Goal: Task Accomplishment & Management: Manage account settings

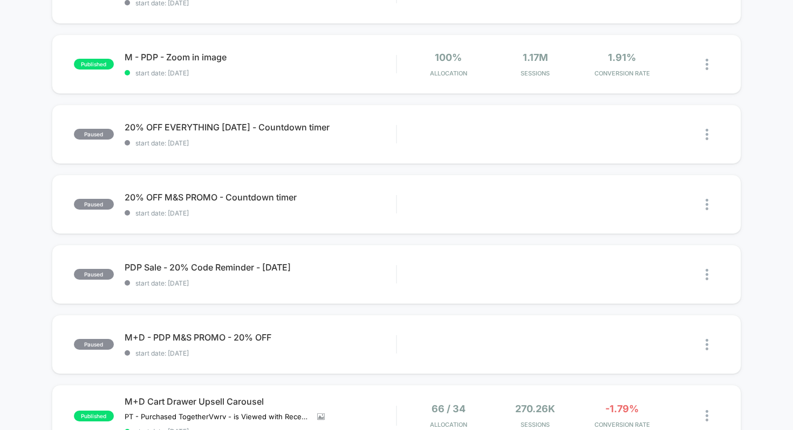
scroll to position [154, 0]
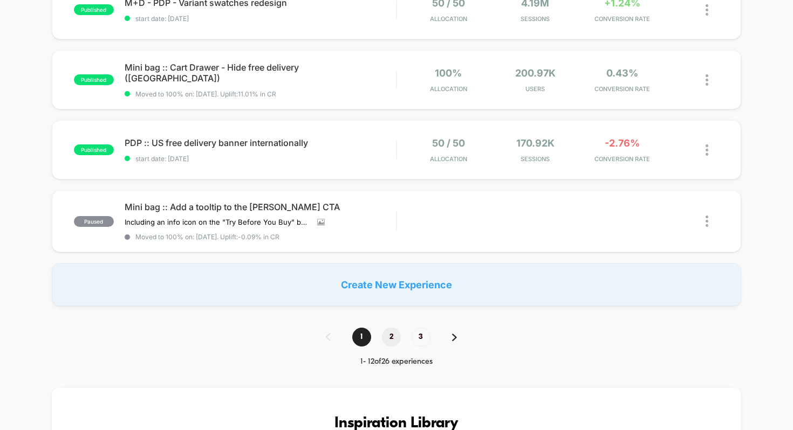
click at [389, 334] on span "2" at bounding box center [391, 337] width 19 height 19
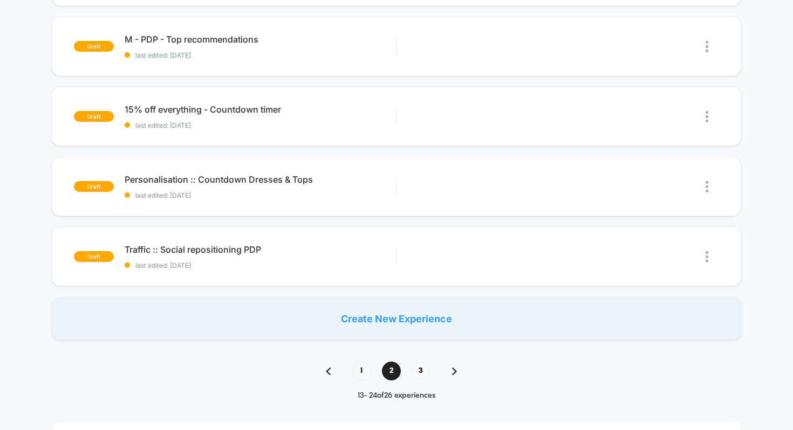
scroll to position [772, 0]
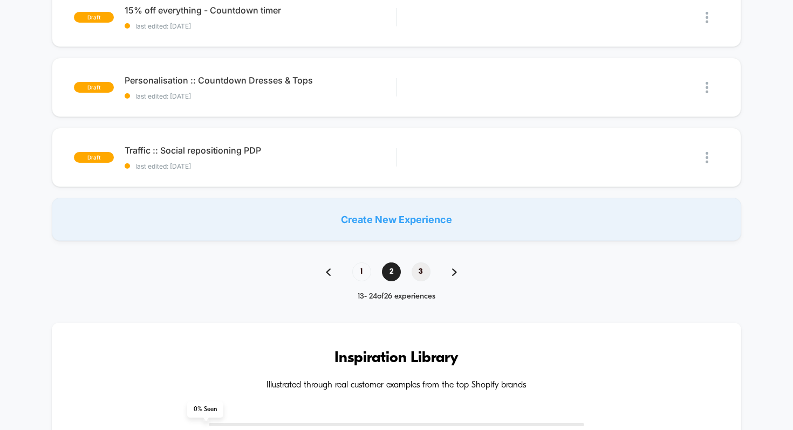
click at [419, 271] on span "3" at bounding box center [420, 272] width 19 height 19
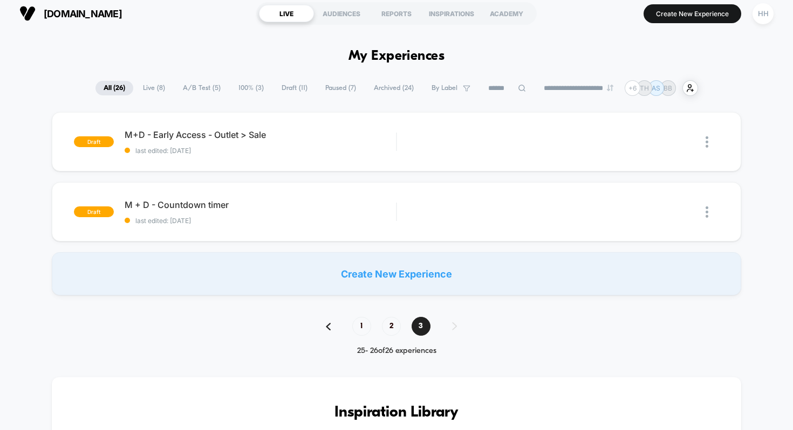
scroll to position [63, 0]
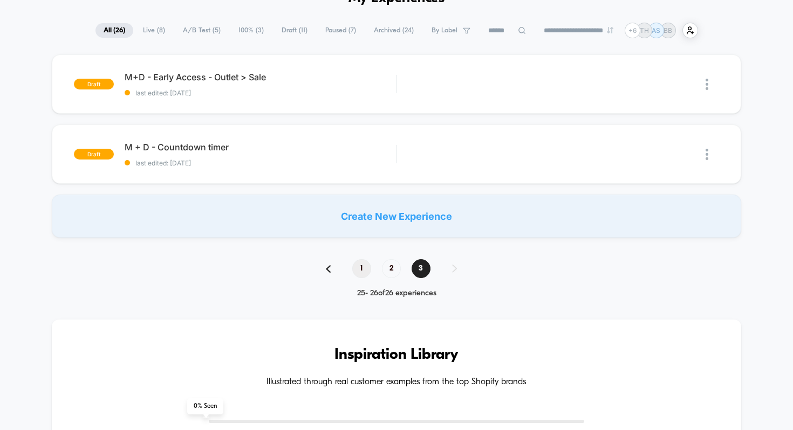
click at [360, 269] on span "1" at bounding box center [361, 268] width 19 height 19
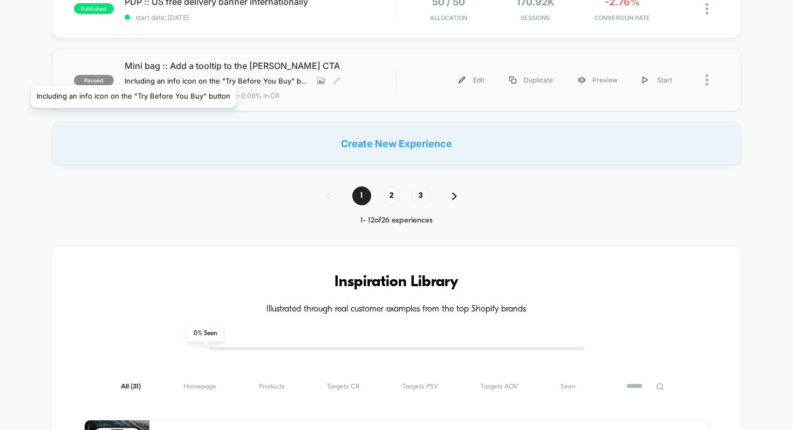
scroll to position [830, 0]
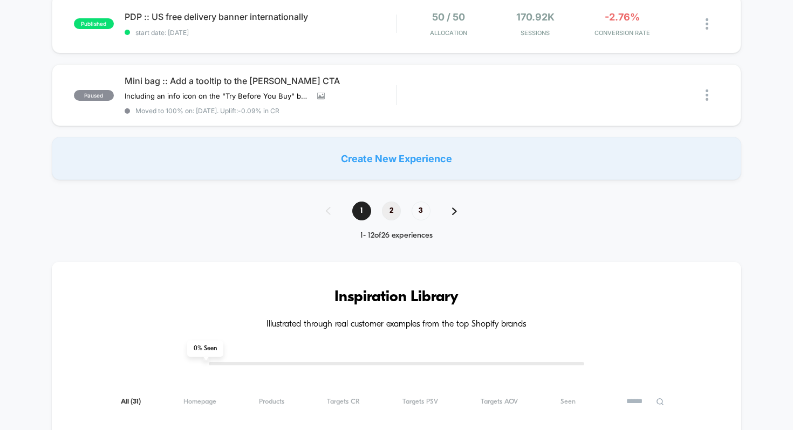
click at [387, 208] on span "2" at bounding box center [391, 211] width 19 height 19
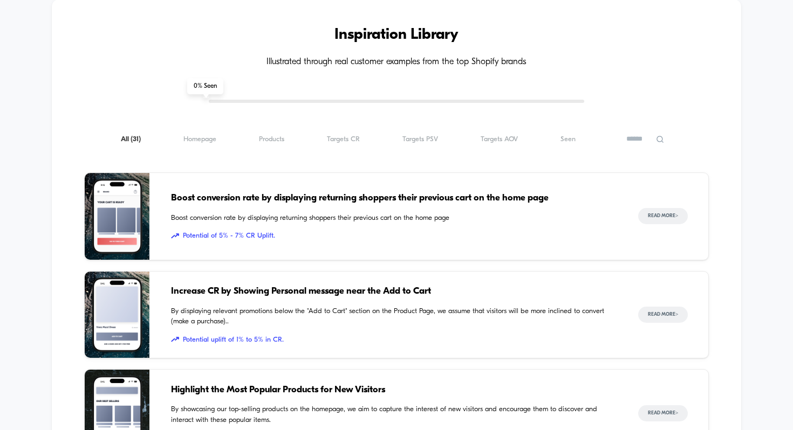
scroll to position [1019, 0]
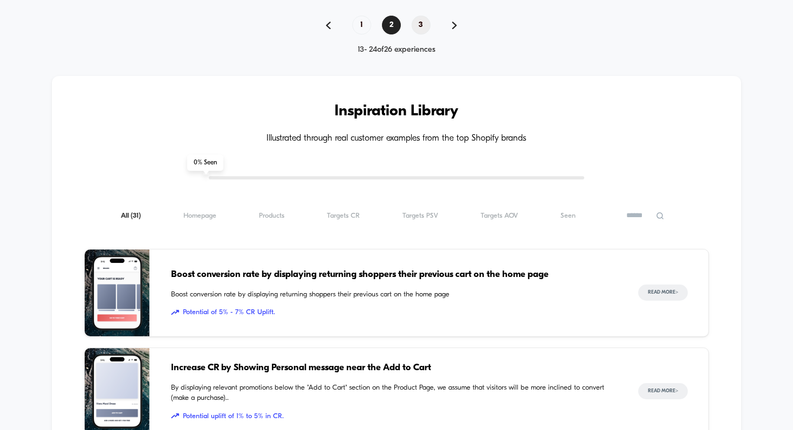
click at [424, 21] on span "3" at bounding box center [420, 25] width 19 height 19
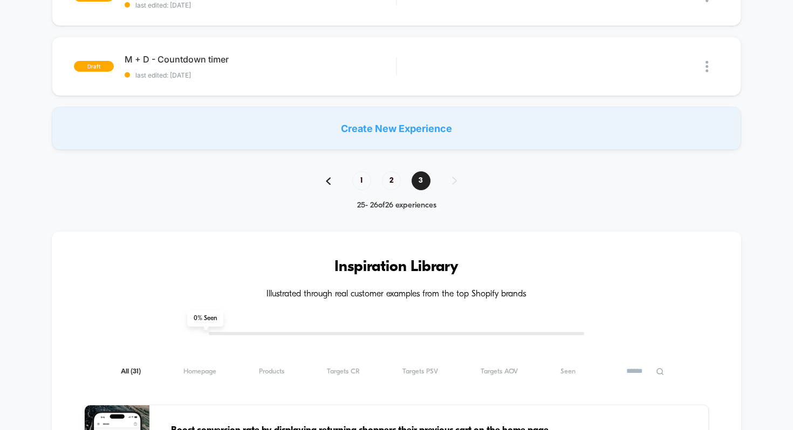
scroll to position [0, 0]
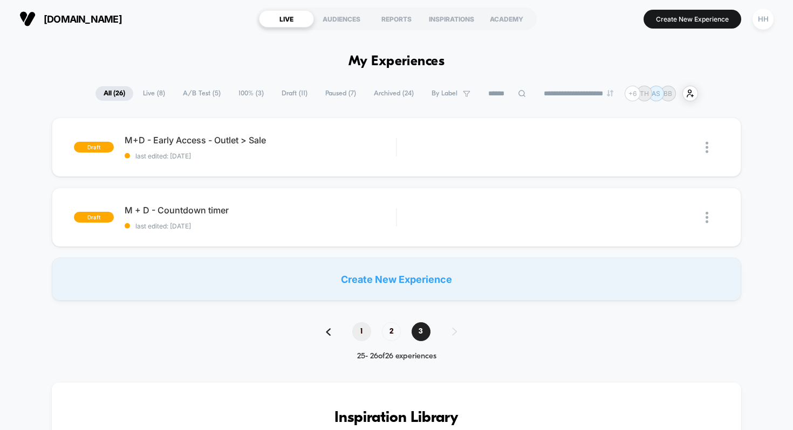
click at [359, 328] on span "1" at bounding box center [361, 331] width 19 height 19
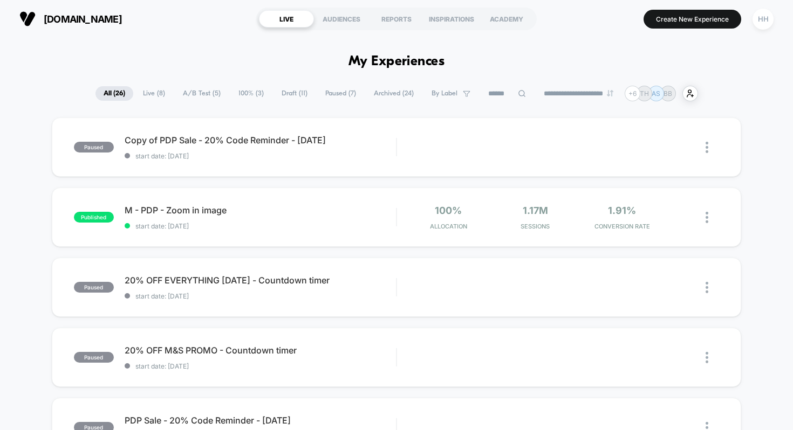
click at [381, 95] on span "Archived ( 24 )" at bounding box center [394, 93] width 56 height 15
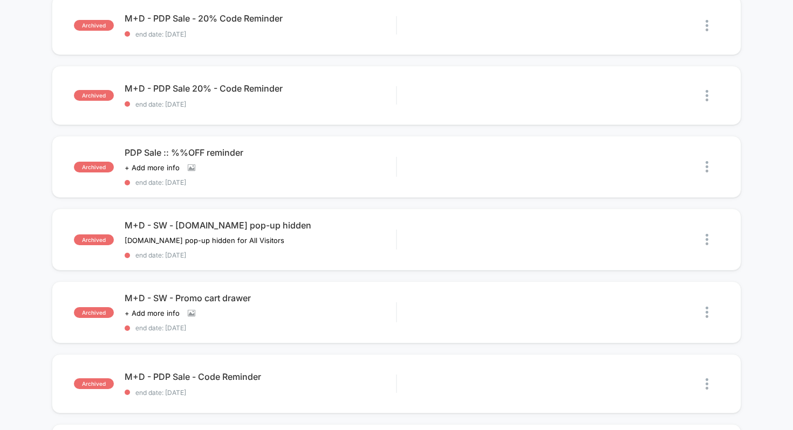
scroll to position [127, 0]
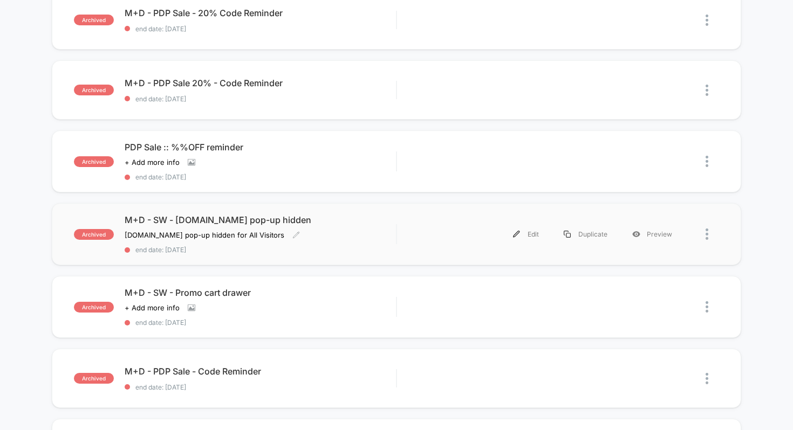
click at [223, 216] on span "M+D - SW - [DOMAIN_NAME] pop-up hidden" at bounding box center [261, 220] width 272 height 11
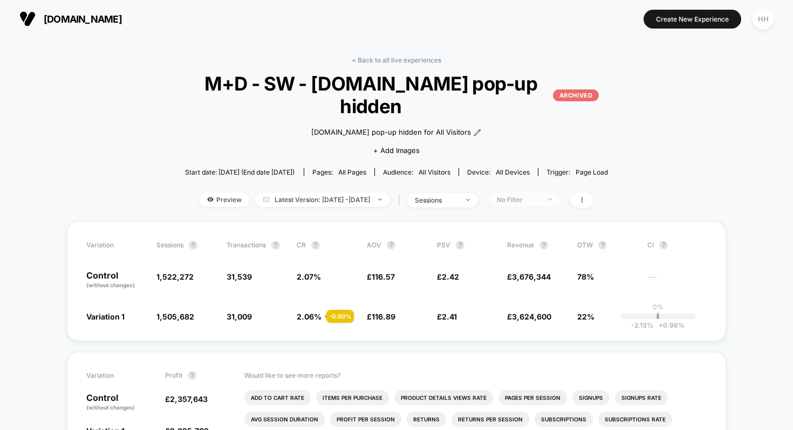
click at [560, 193] on span "No Filter" at bounding box center [524, 200] width 71 height 15
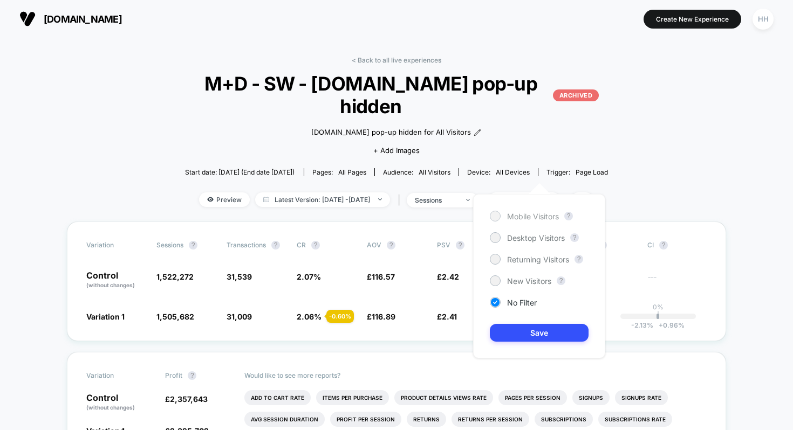
click at [494, 217] on div at bounding box center [495, 216] width 8 height 8
click at [524, 331] on button "Save" at bounding box center [539, 333] width 99 height 18
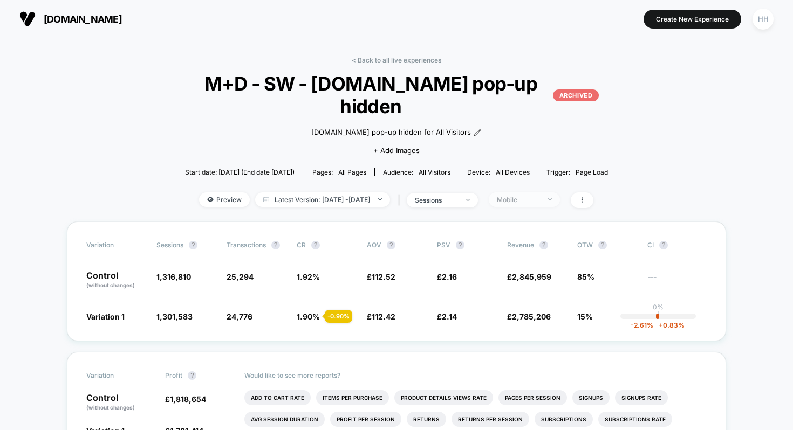
click at [540, 196] on div "Mobile" at bounding box center [518, 200] width 43 height 8
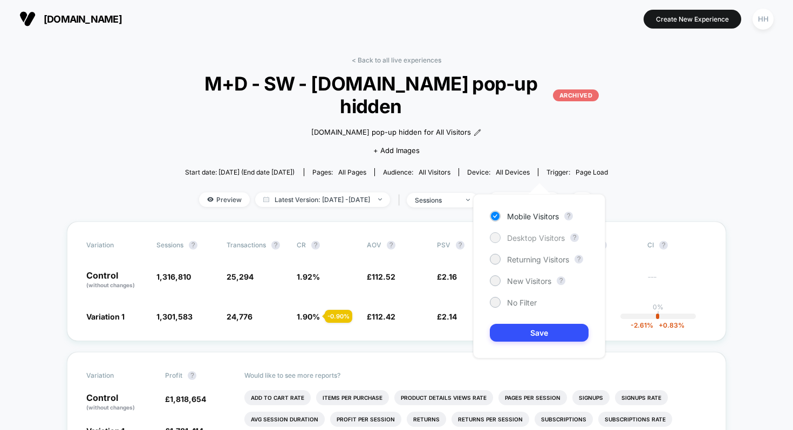
click at [496, 239] on div at bounding box center [495, 238] width 8 height 8
click at [541, 334] on button "Save" at bounding box center [539, 333] width 99 height 18
